Goal: Task Accomplishment & Management: Use online tool/utility

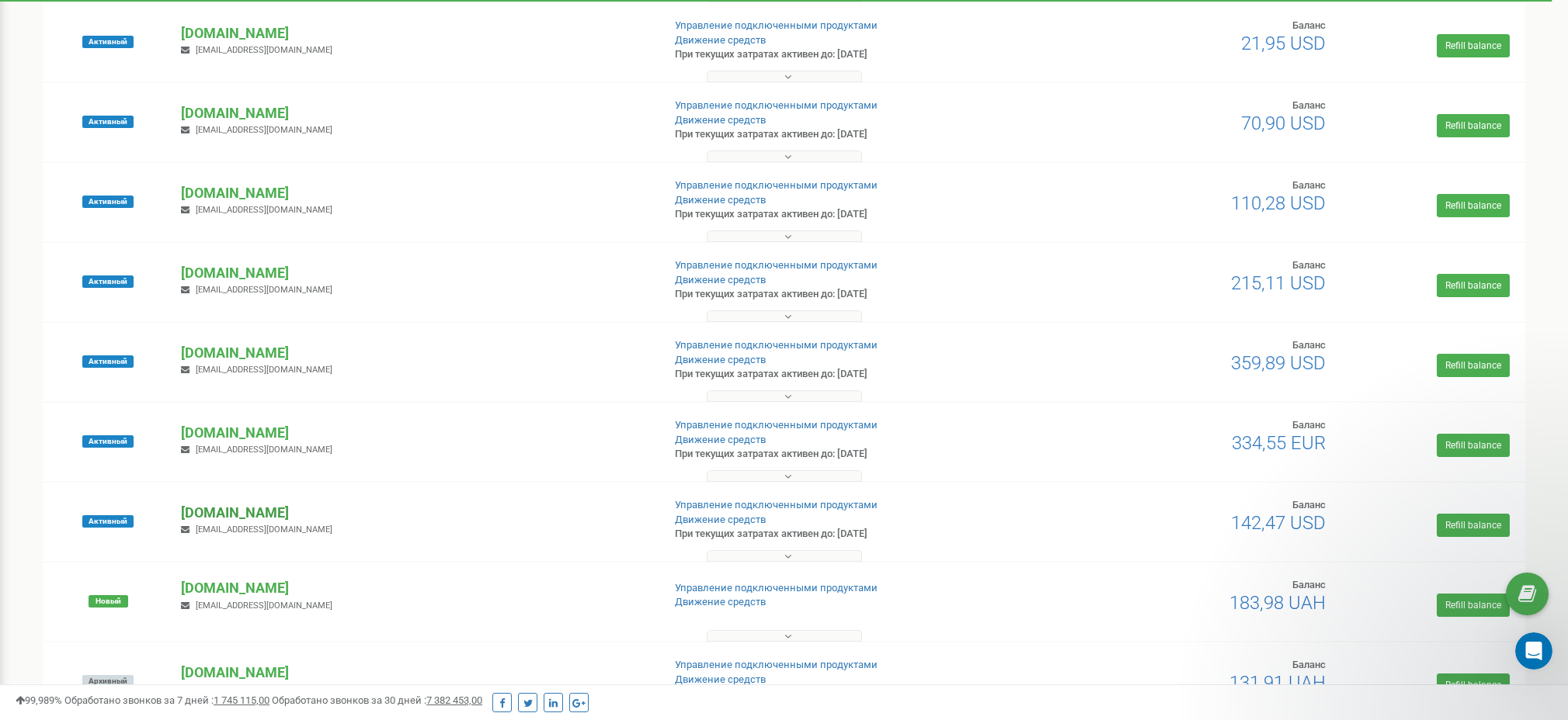
click at [253, 516] on p "[DOMAIN_NAME]" at bounding box center [415, 513] width 468 height 20
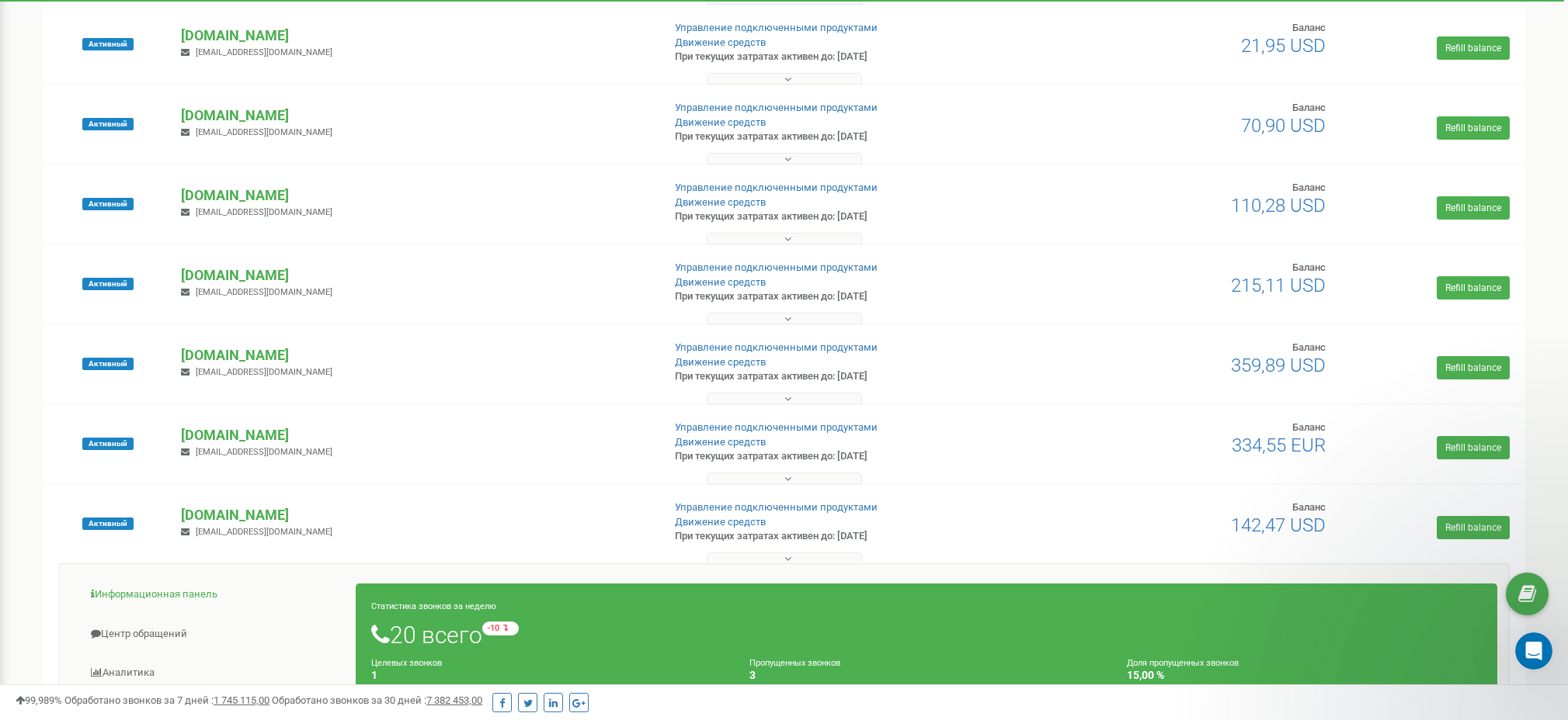
scroll to position [243, 0]
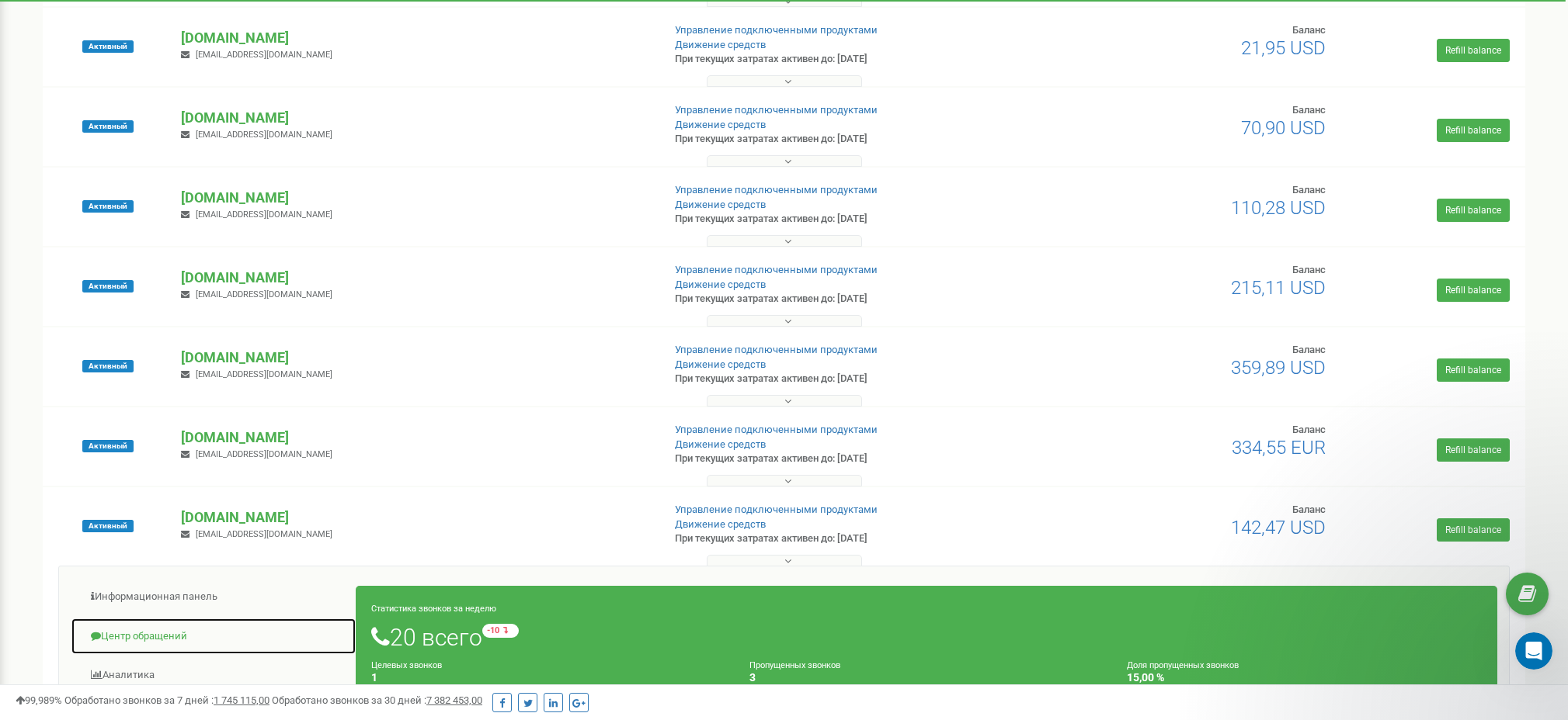
click at [131, 631] on link "Центр обращений" at bounding box center [214, 637] width 286 height 38
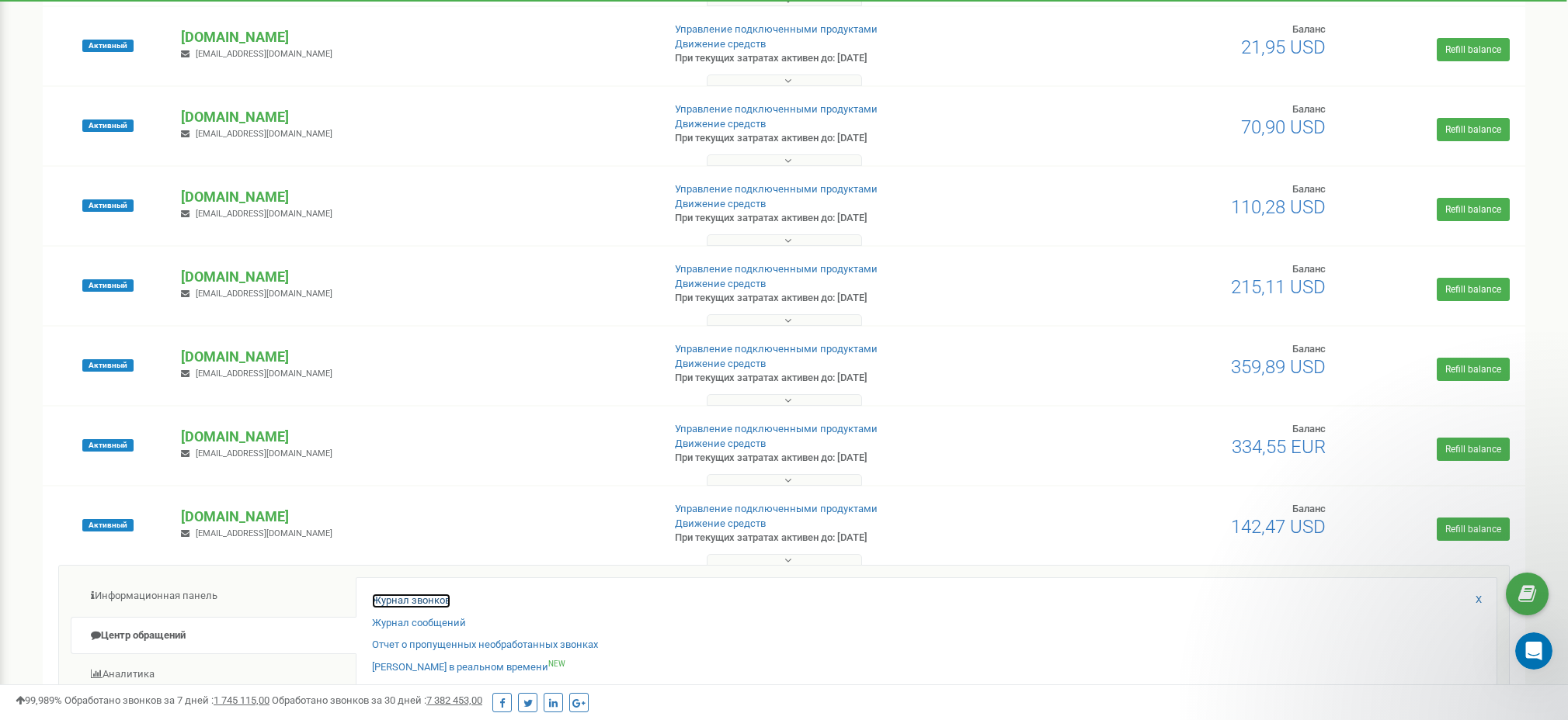
click at [431, 600] on link "Журнал звонков" at bounding box center [411, 600] width 78 height 15
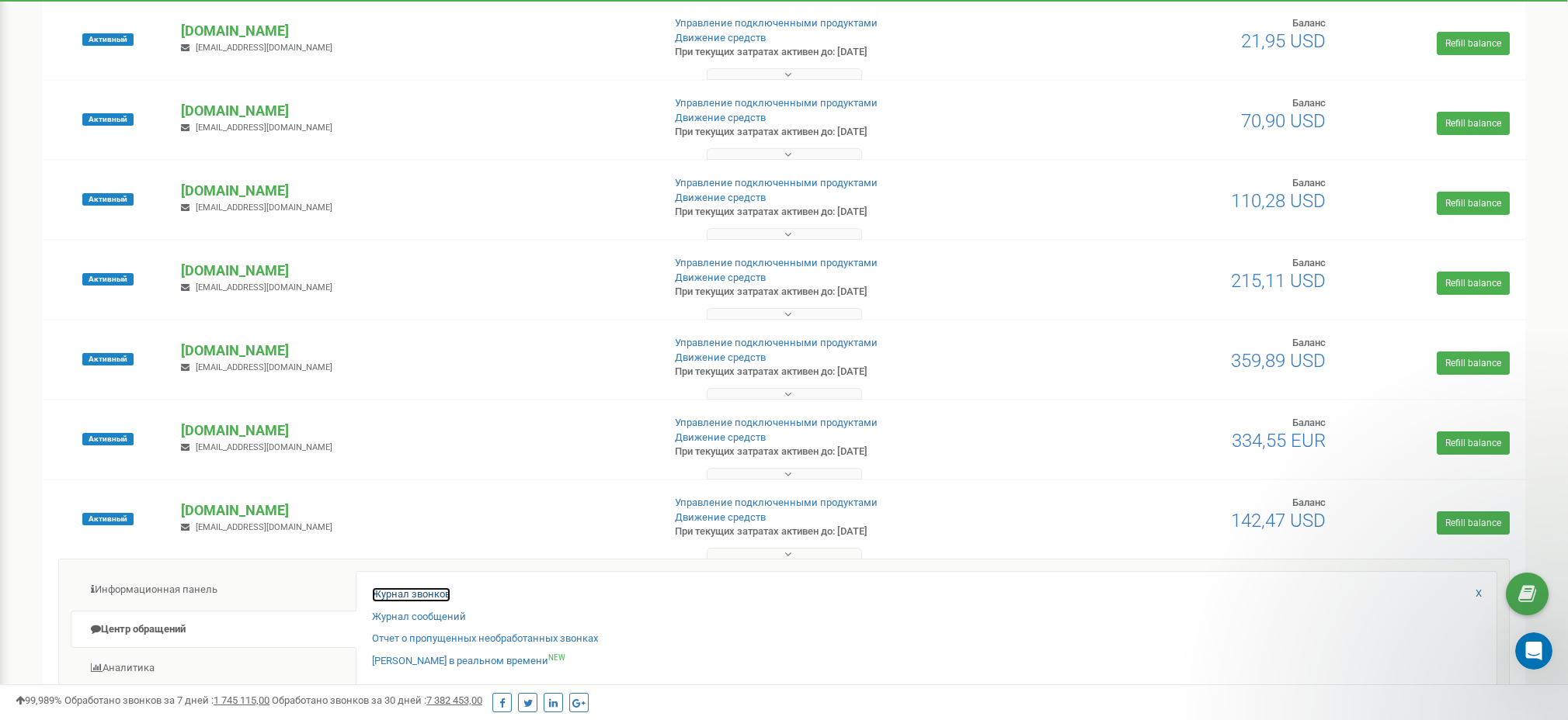
scroll to position [259, 0]
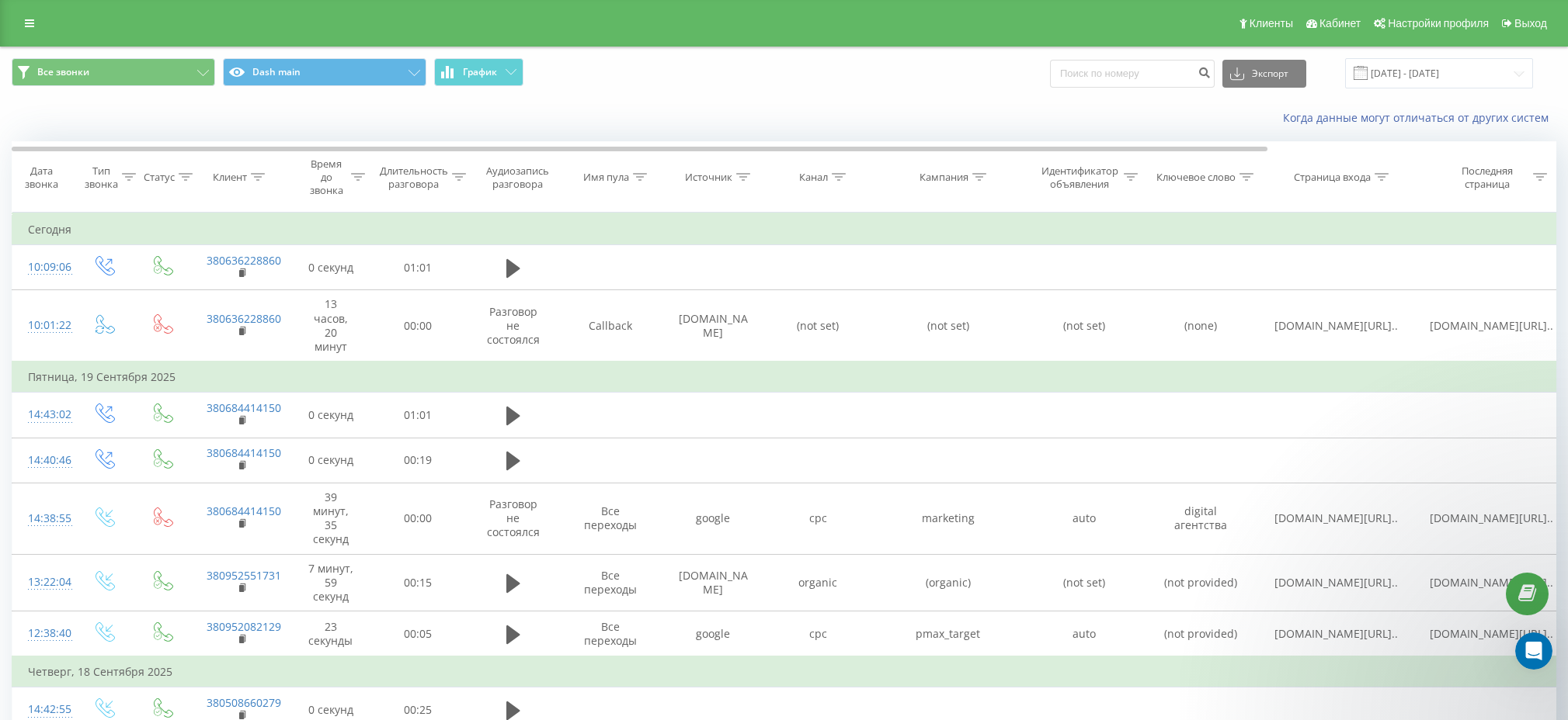
scroll to position [4, 0]
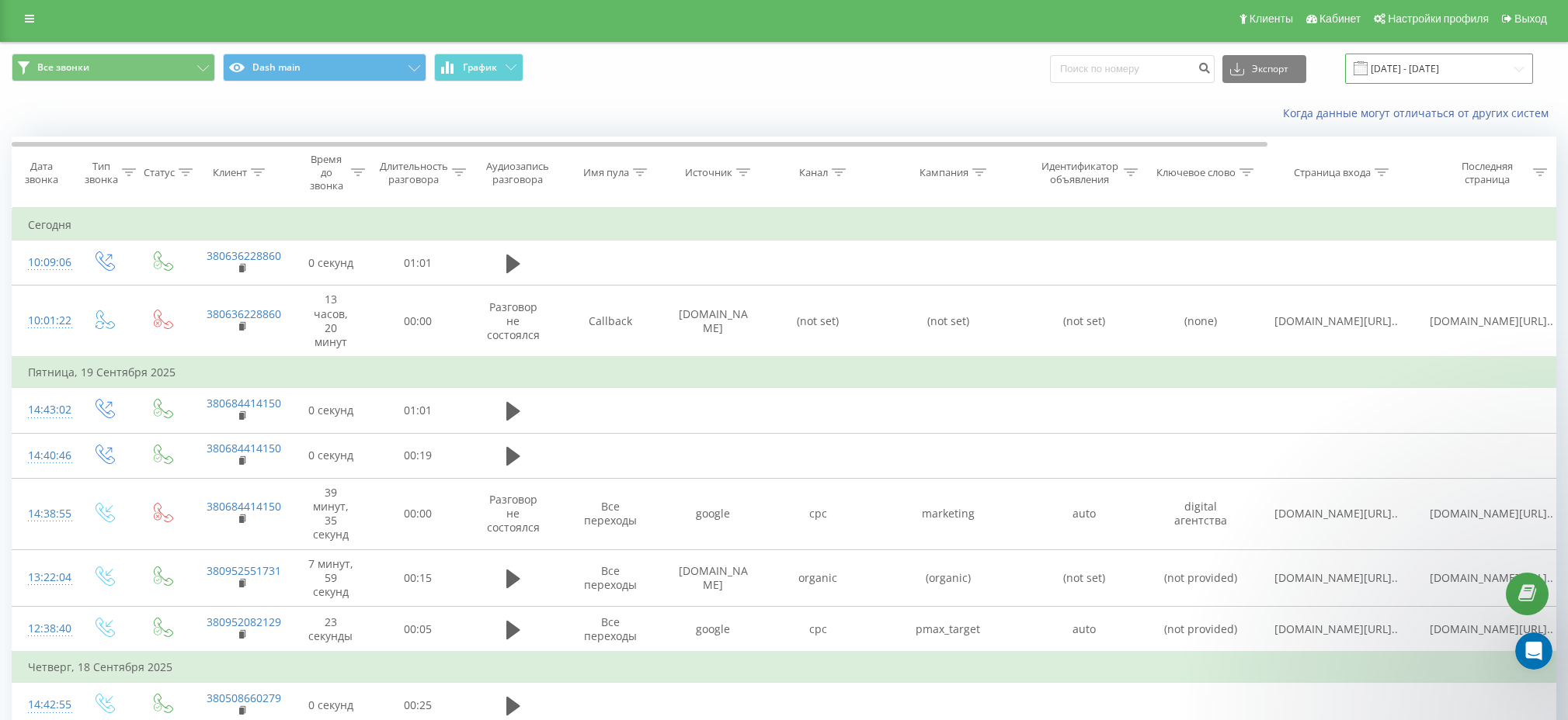
click at [1431, 67] on input "22.08.2025 - 22.09.2025" at bounding box center [1439, 68] width 188 height 30
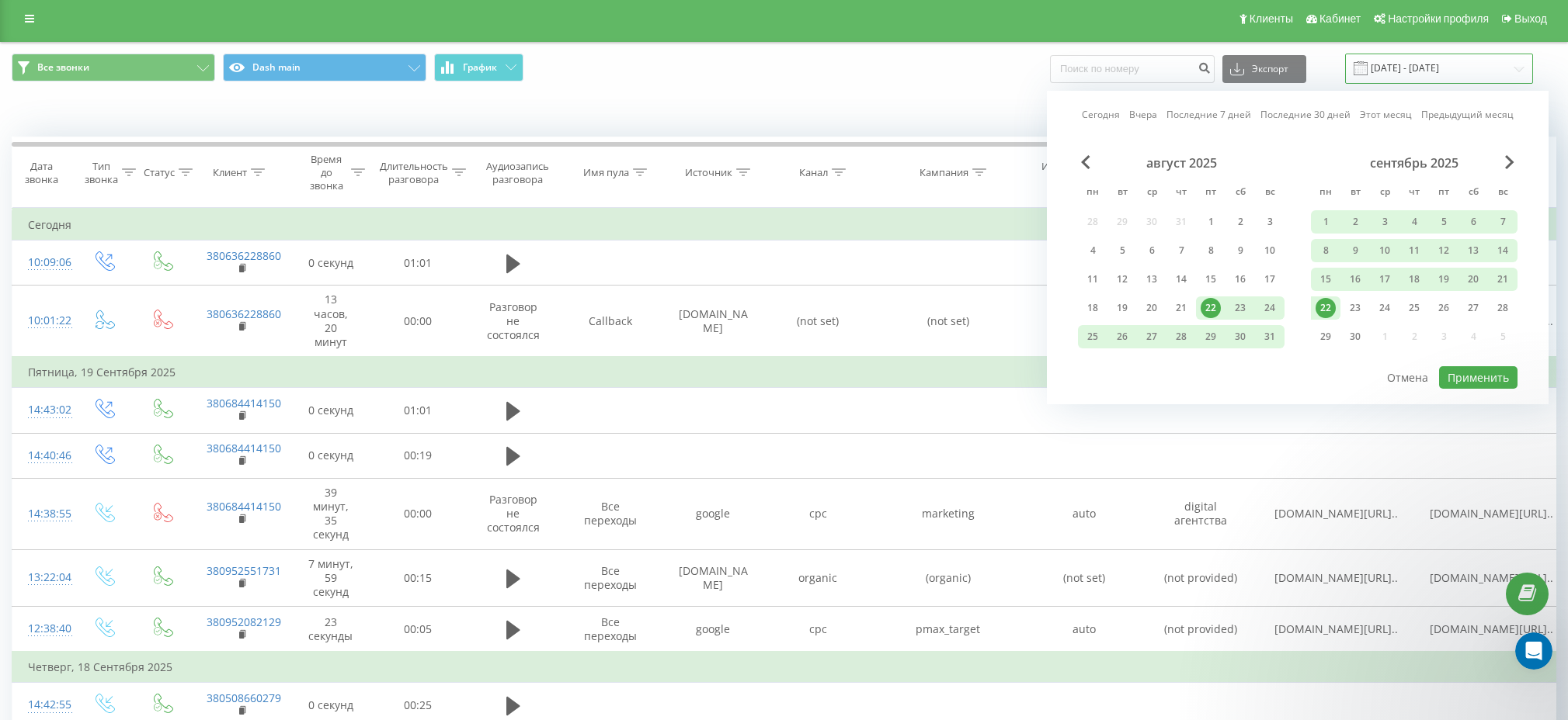
scroll to position [0, 0]
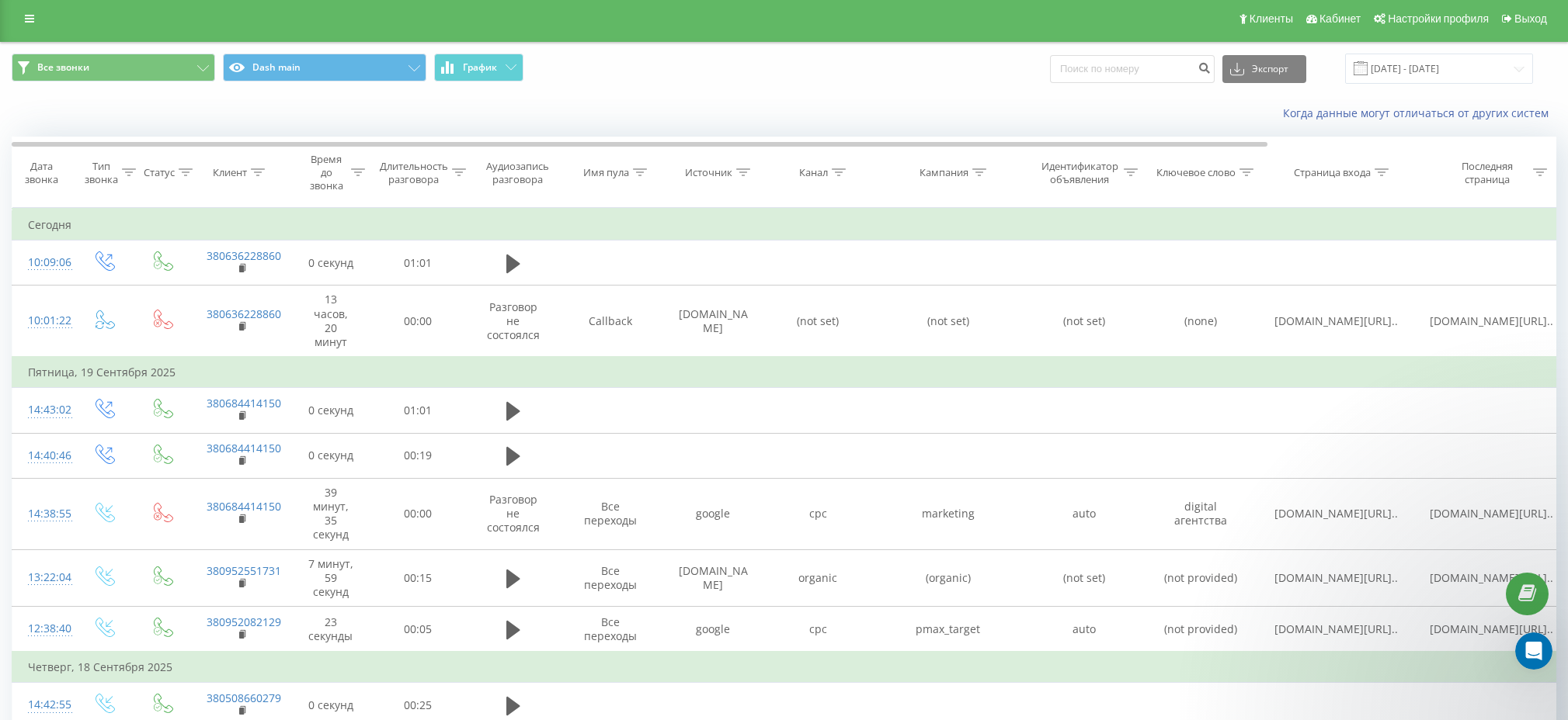
click at [959, 88] on div "Все звонки Dash main График Экспорт .csv .xls .xlsx 22.08.2025 - 22.09.2025" at bounding box center [784, 68] width 1566 height 52
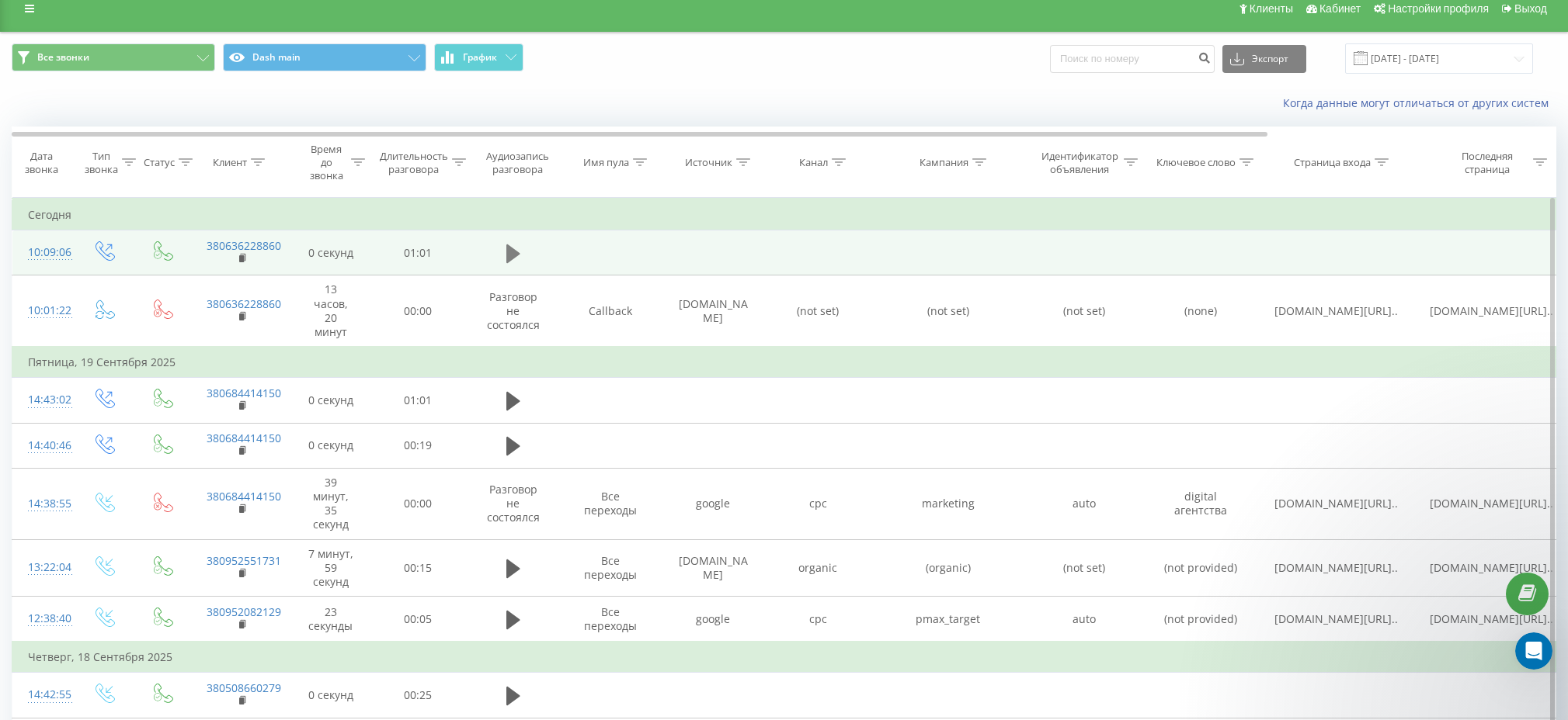
click at [524, 252] on button at bounding box center [513, 254] width 23 height 23
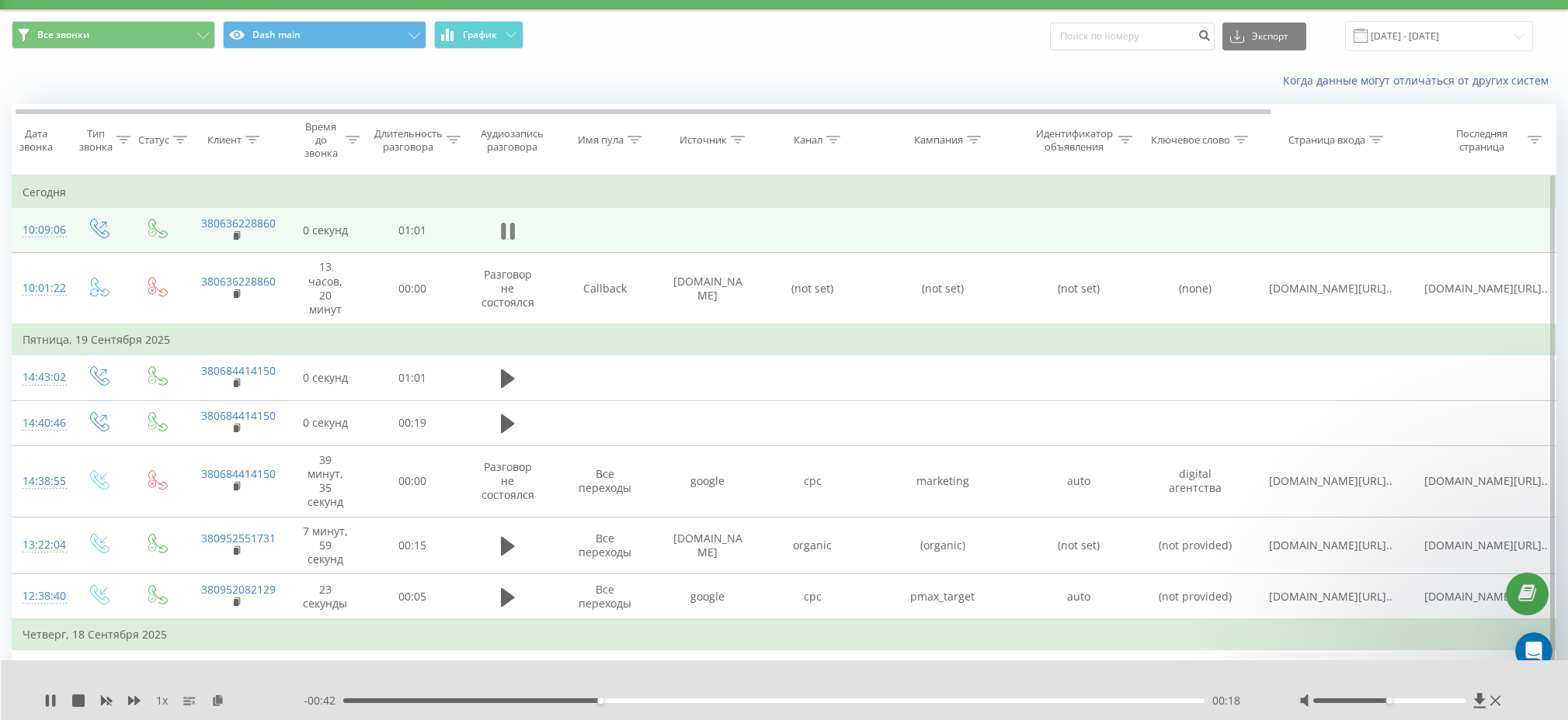
click at [511, 234] on icon at bounding box center [511, 231] width 4 height 17
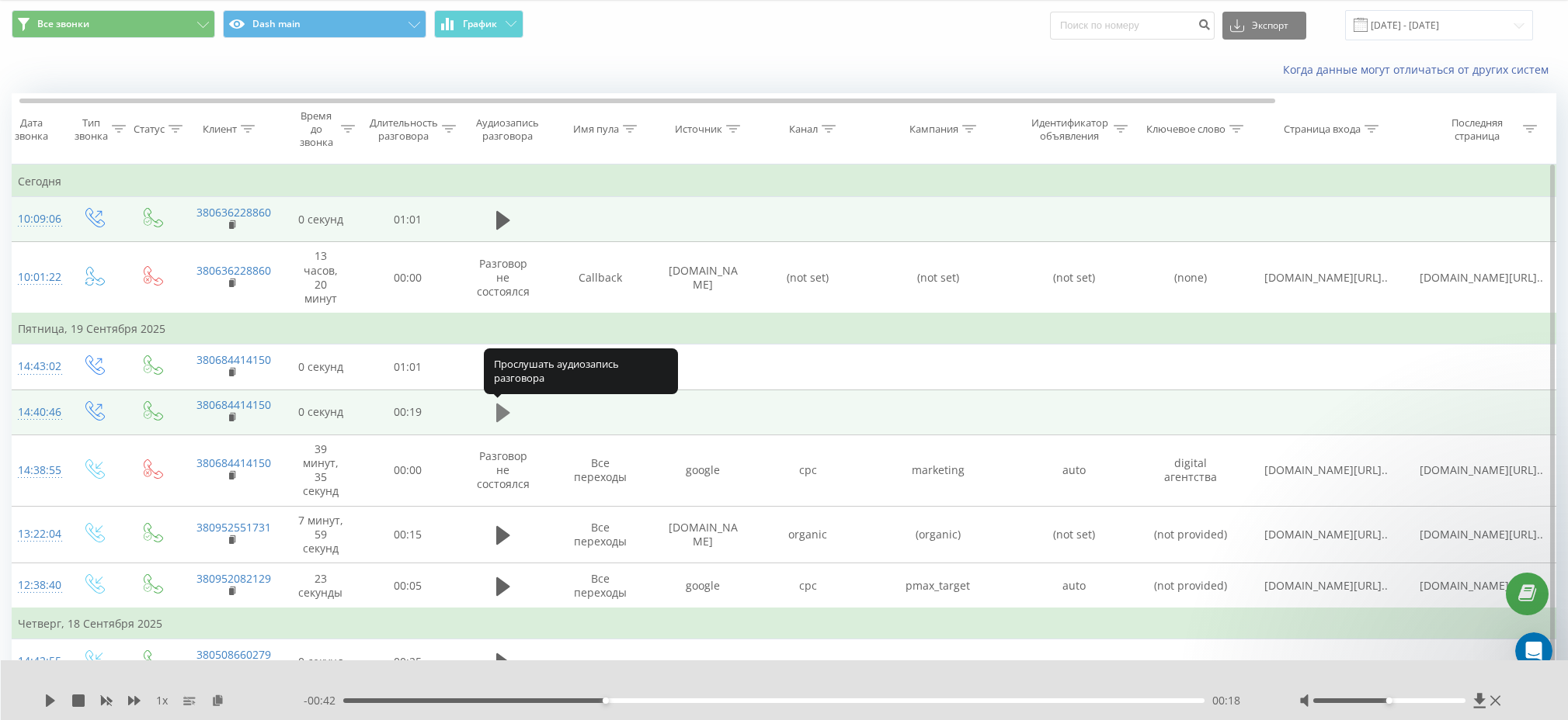
click at [504, 410] on icon at bounding box center [504, 413] width 14 height 19
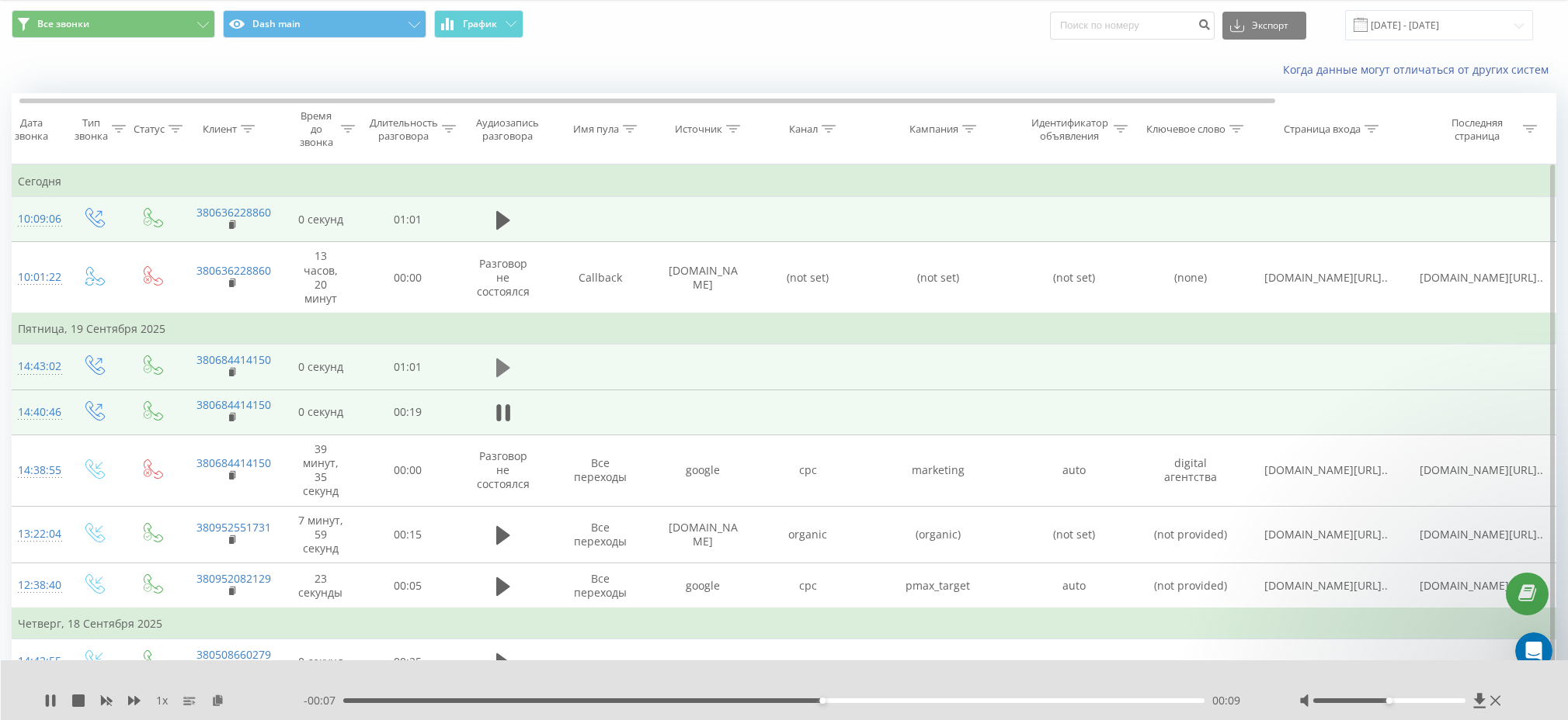
click at [503, 361] on icon at bounding box center [504, 367] width 14 height 22
click at [504, 376] on icon at bounding box center [504, 367] width 14 height 22
